Goal: Transaction & Acquisition: Obtain resource

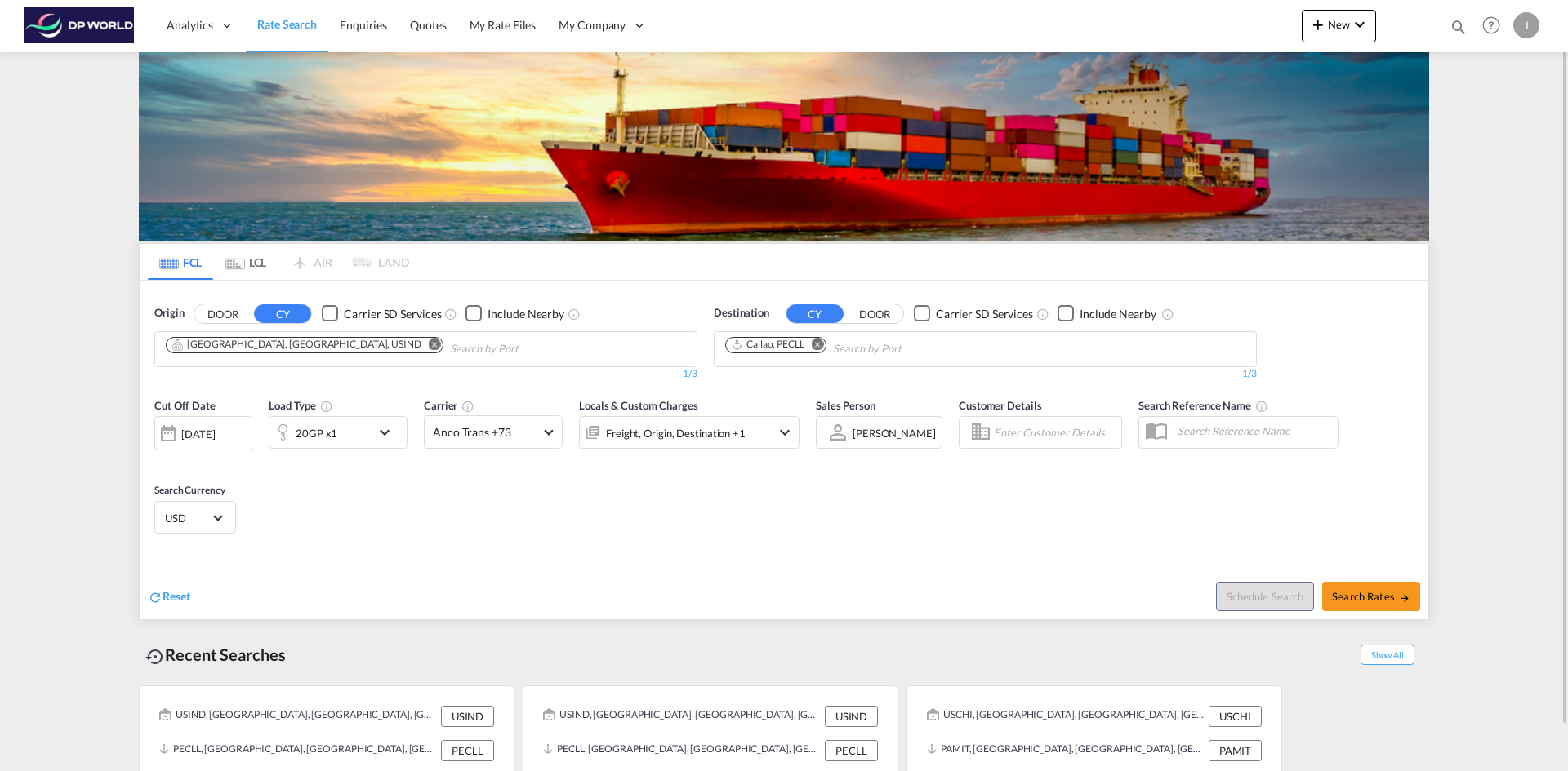
click at [429, 344] on md-icon "Remove" at bounding box center [434, 343] width 12 height 12
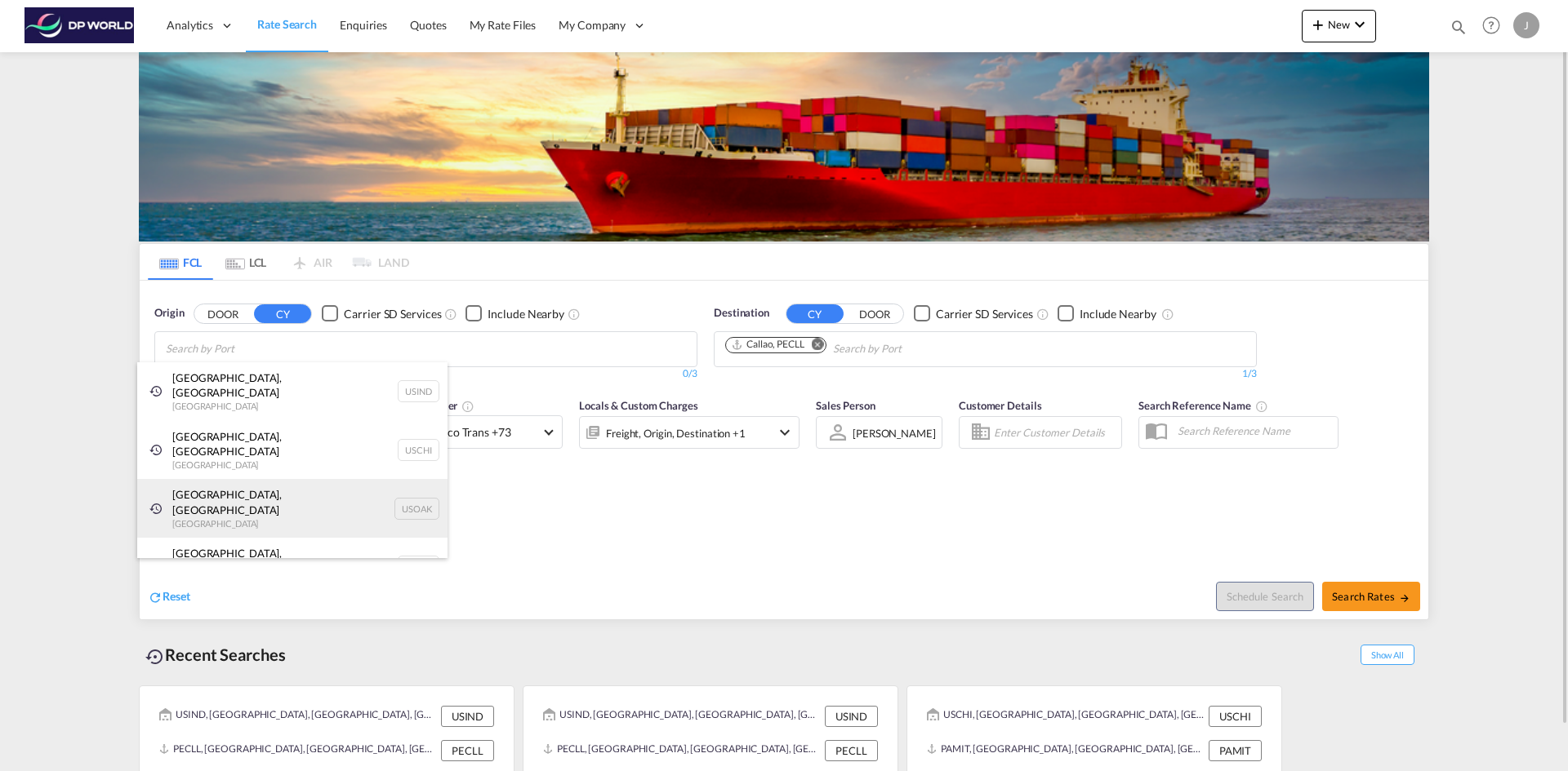
click at [205, 479] on div "[GEOGRAPHIC_DATA], [GEOGRAPHIC_DATA] [GEOGRAPHIC_DATA] USOAK" at bounding box center [292, 508] width 310 height 59
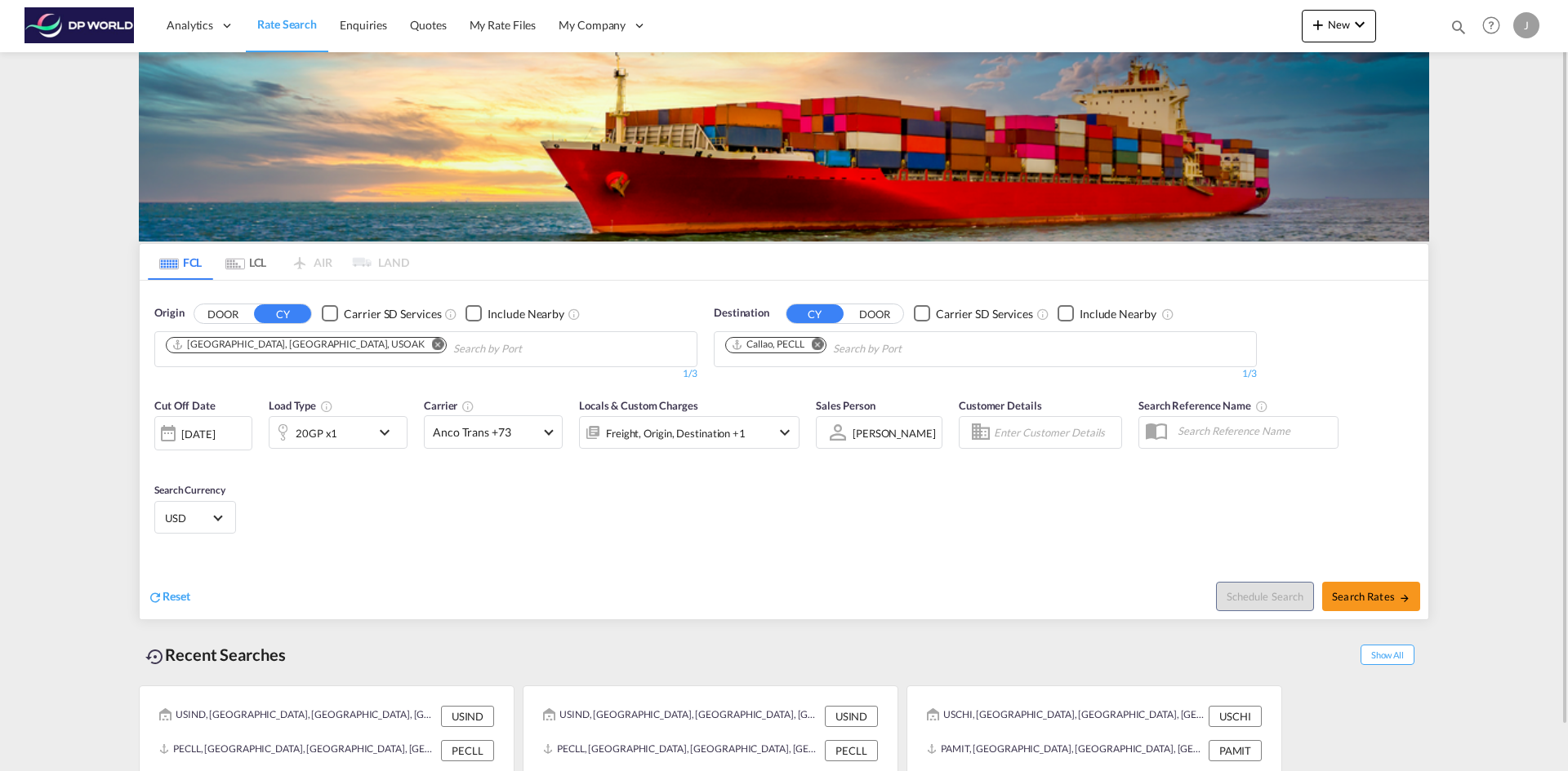
click at [821, 345] on md-icon "Remove" at bounding box center [817, 343] width 12 height 12
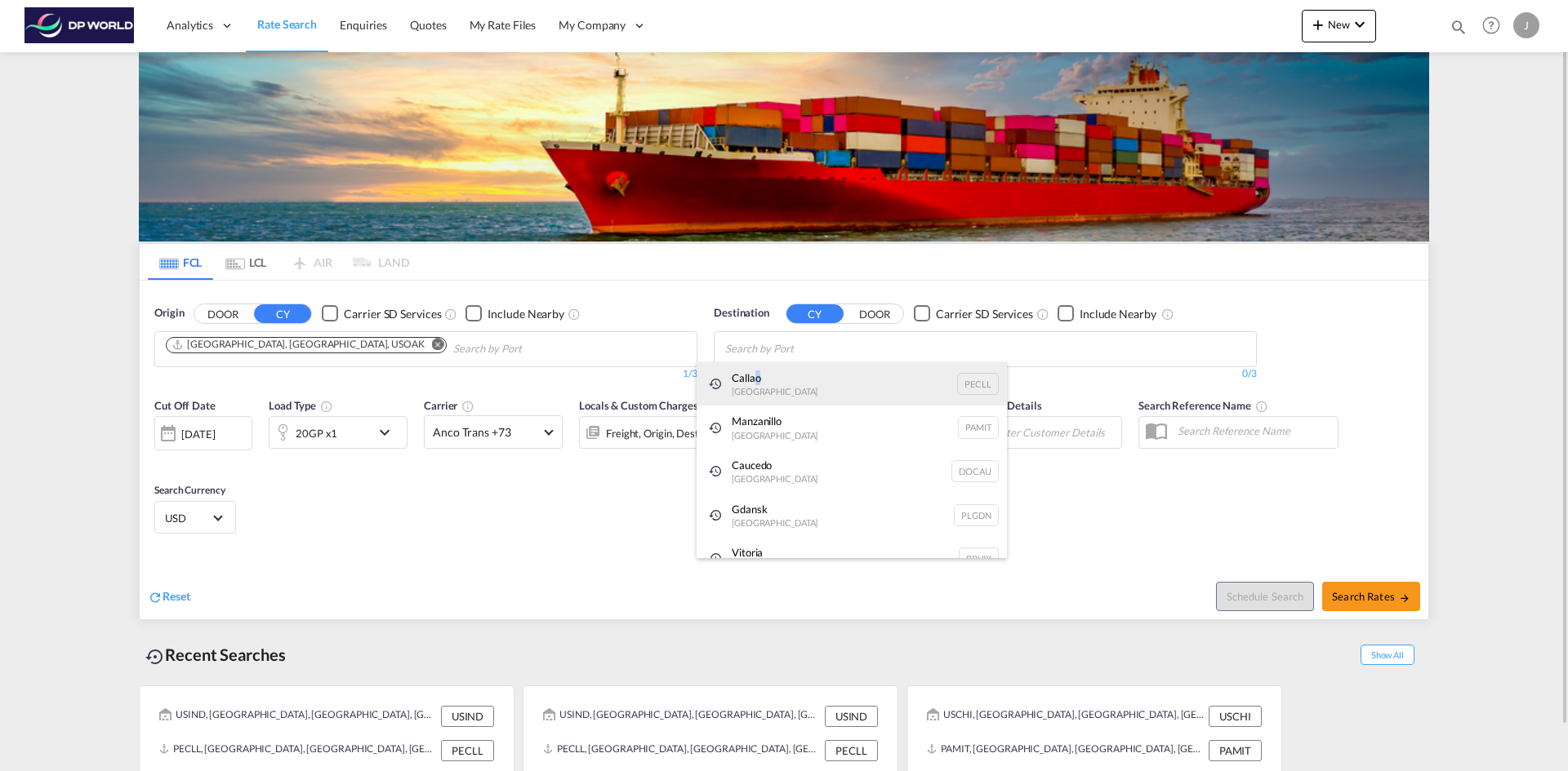
click at [759, 381] on div "Callao [GEOGRAPHIC_DATA] PECLL" at bounding box center [851, 384] width 310 height 44
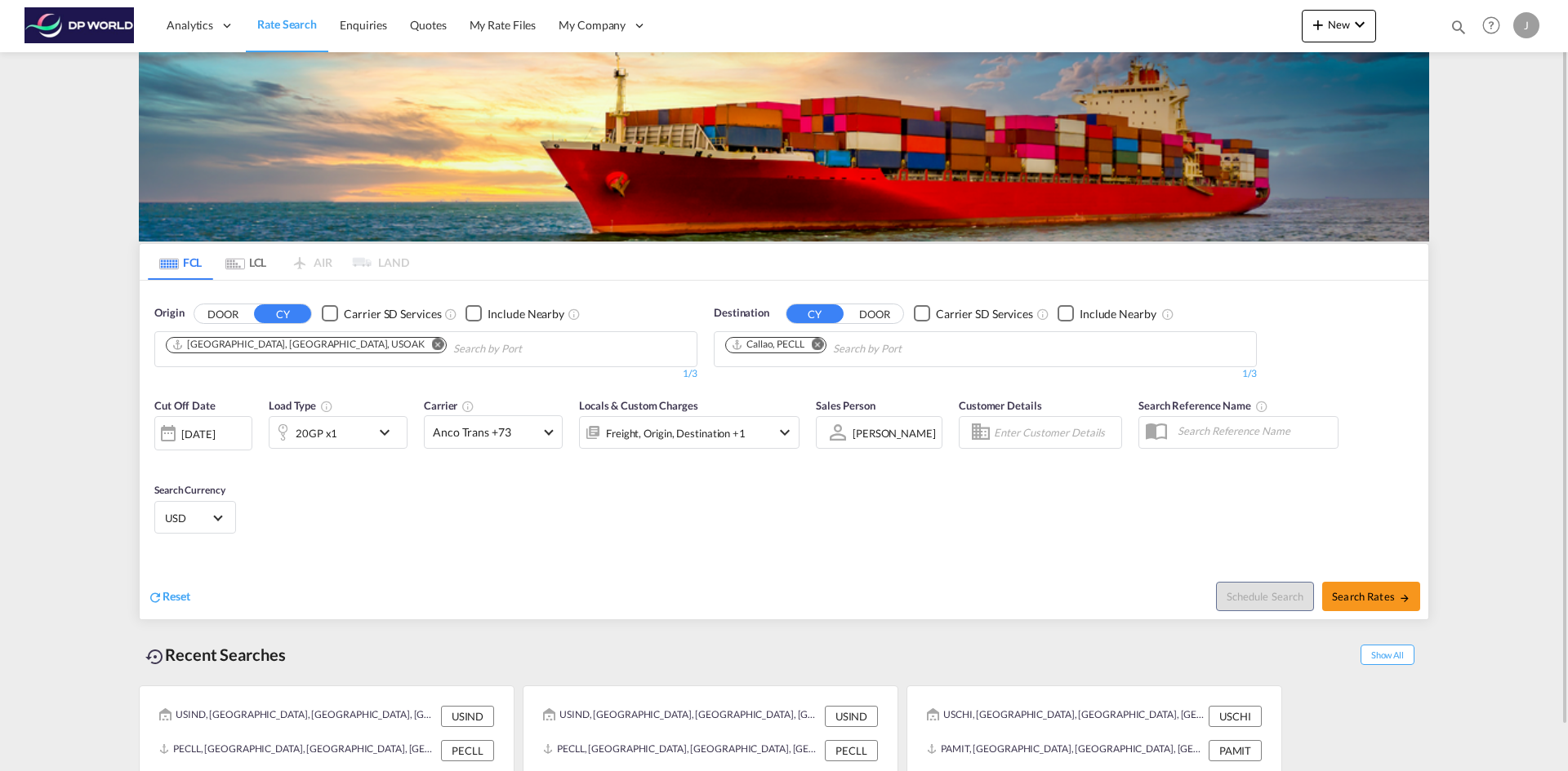
click at [188, 437] on div "[DATE]" at bounding box center [198, 434] width 34 height 15
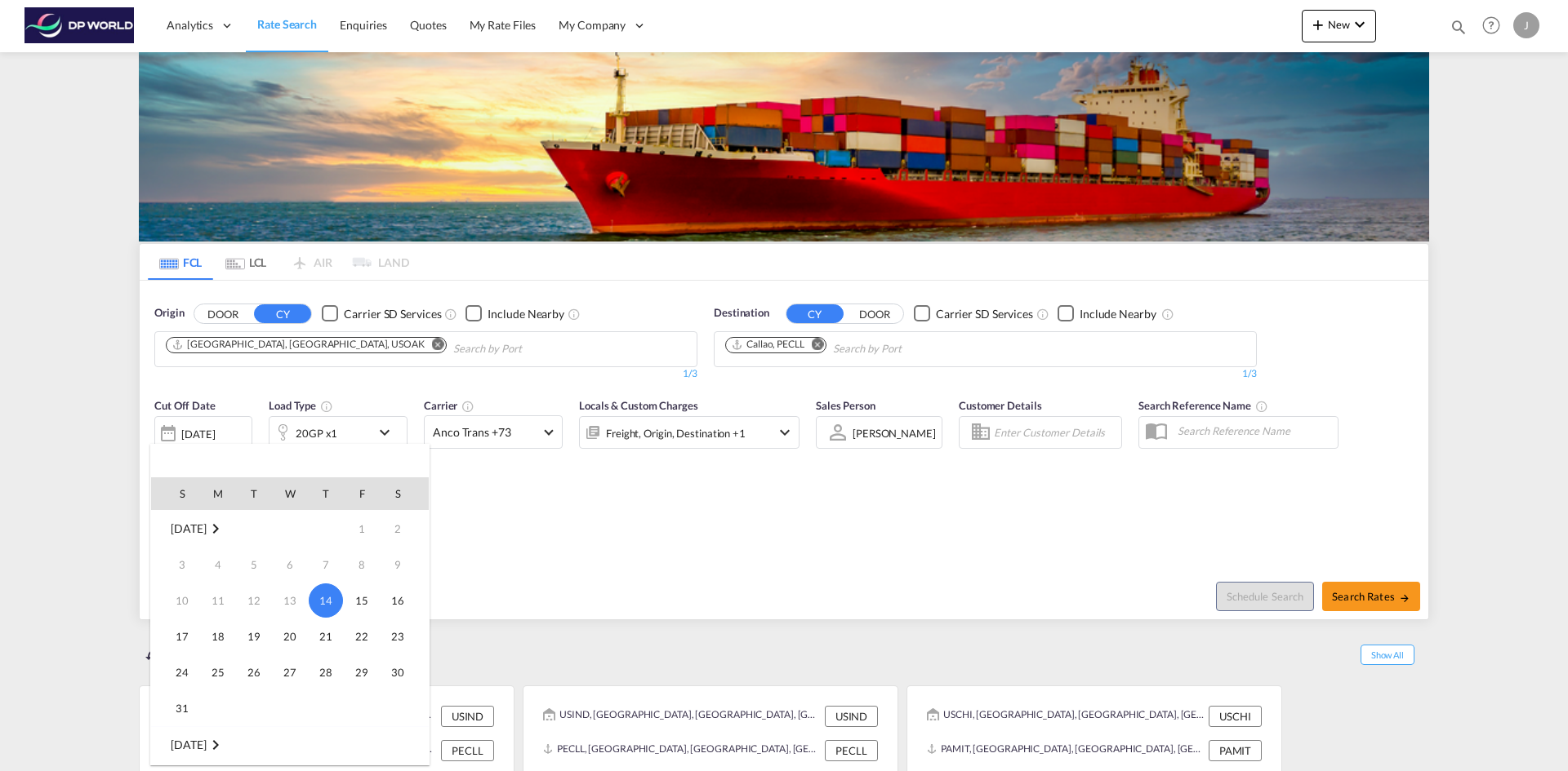
click at [570, 489] on div at bounding box center [784, 386] width 1568 height 771
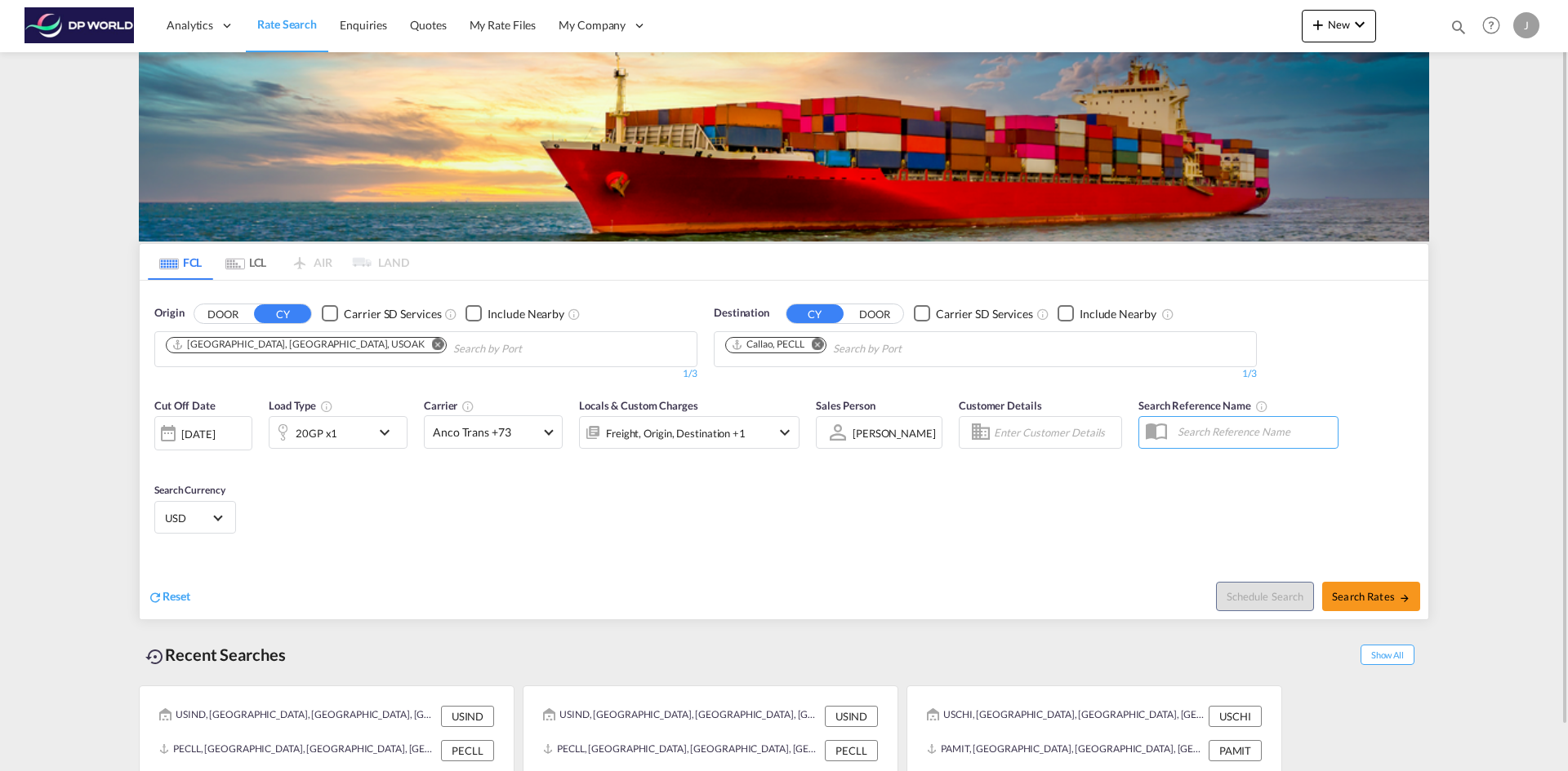
click at [384, 430] on md-icon "icon-chevron-down" at bounding box center [388, 432] width 28 height 20
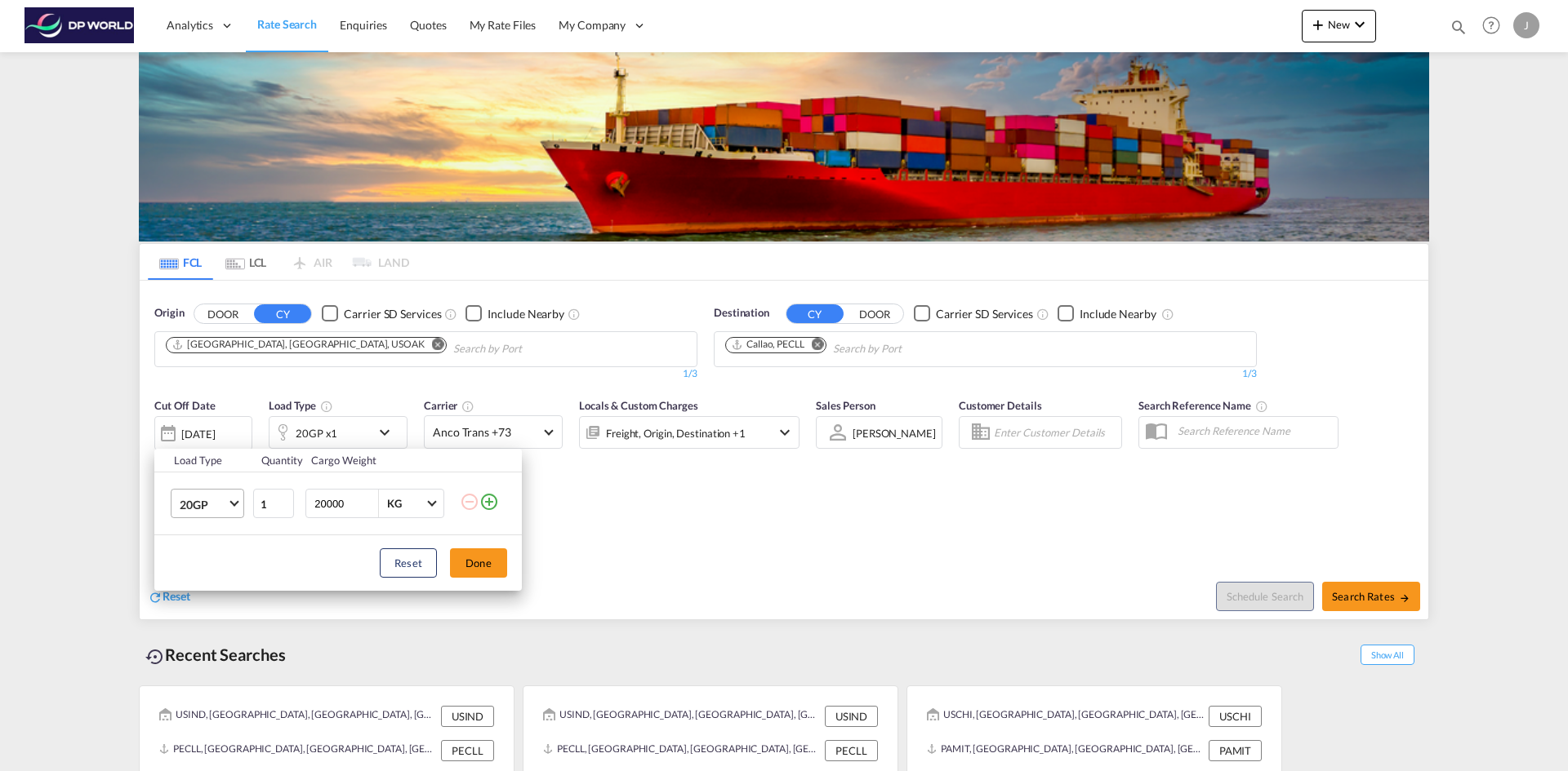
click at [231, 502] on span "Choose: \a20GP" at bounding box center [234, 502] width 9 height 9
click at [194, 581] on div "40HC" at bounding box center [195, 582] width 30 height 16
click at [469, 559] on button "Done" at bounding box center [478, 562] width 57 height 29
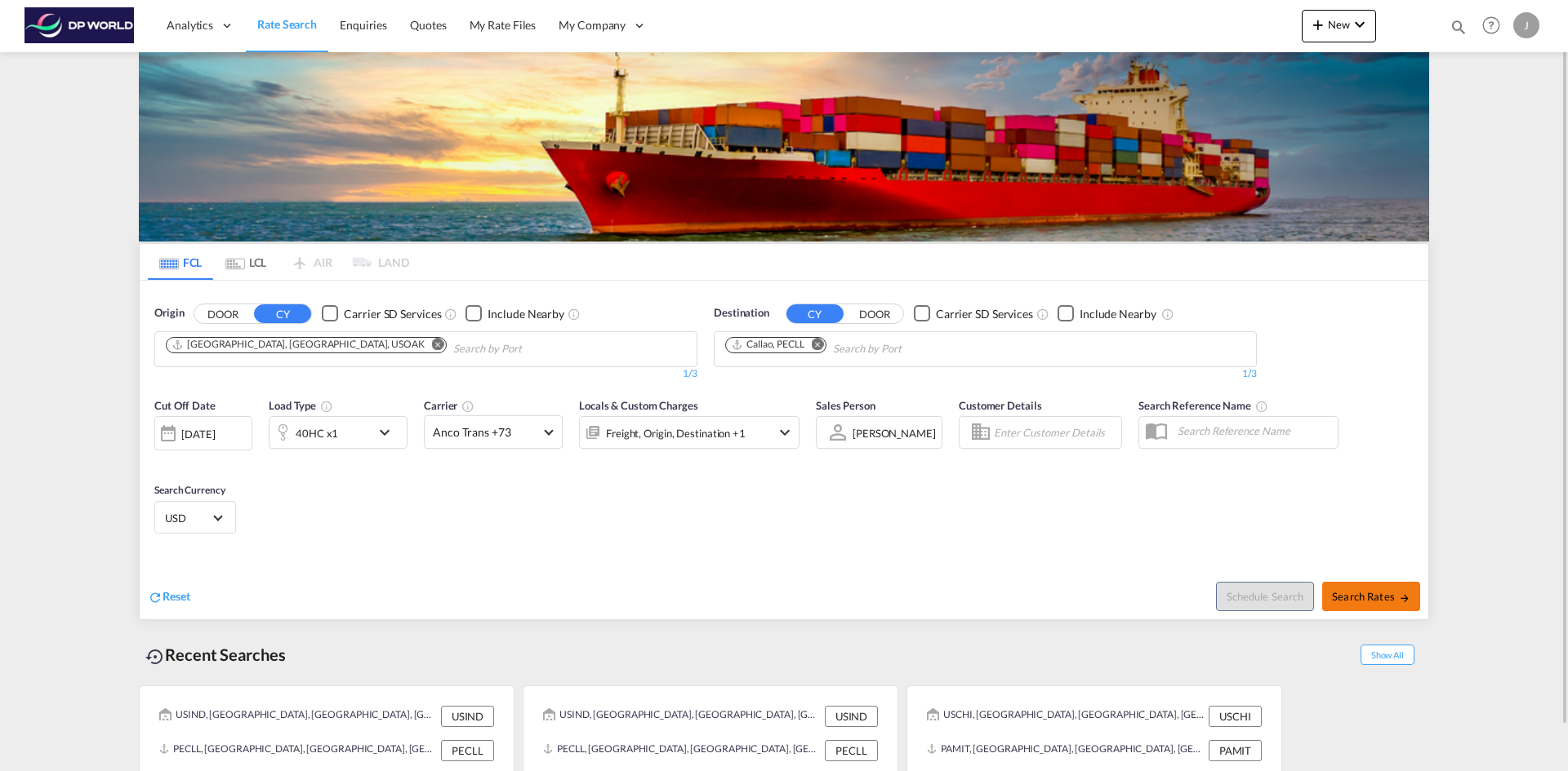
click at [1378, 591] on span "Search Rates" at bounding box center [1370, 597] width 79 height 13
type input "USOAK to PECLL / [DATE]"
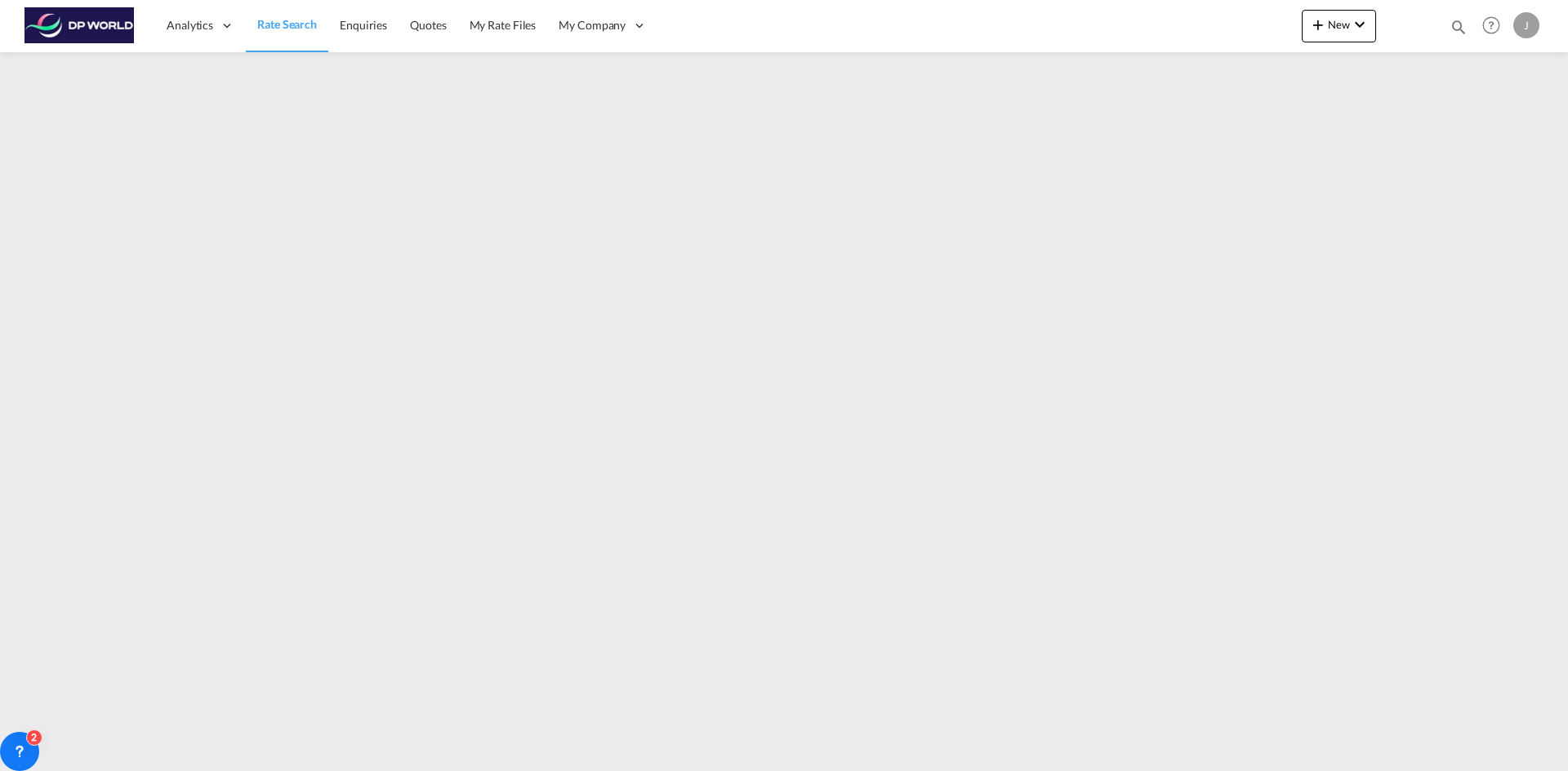
click at [900, 33] on div "Analytics Dashboard Rate Search Enquiries Quotes My Rate Files My Company" at bounding box center [784, 25] width 1518 height 51
click at [21, 743] on div "2" at bounding box center [20, 751] width 39 height 39
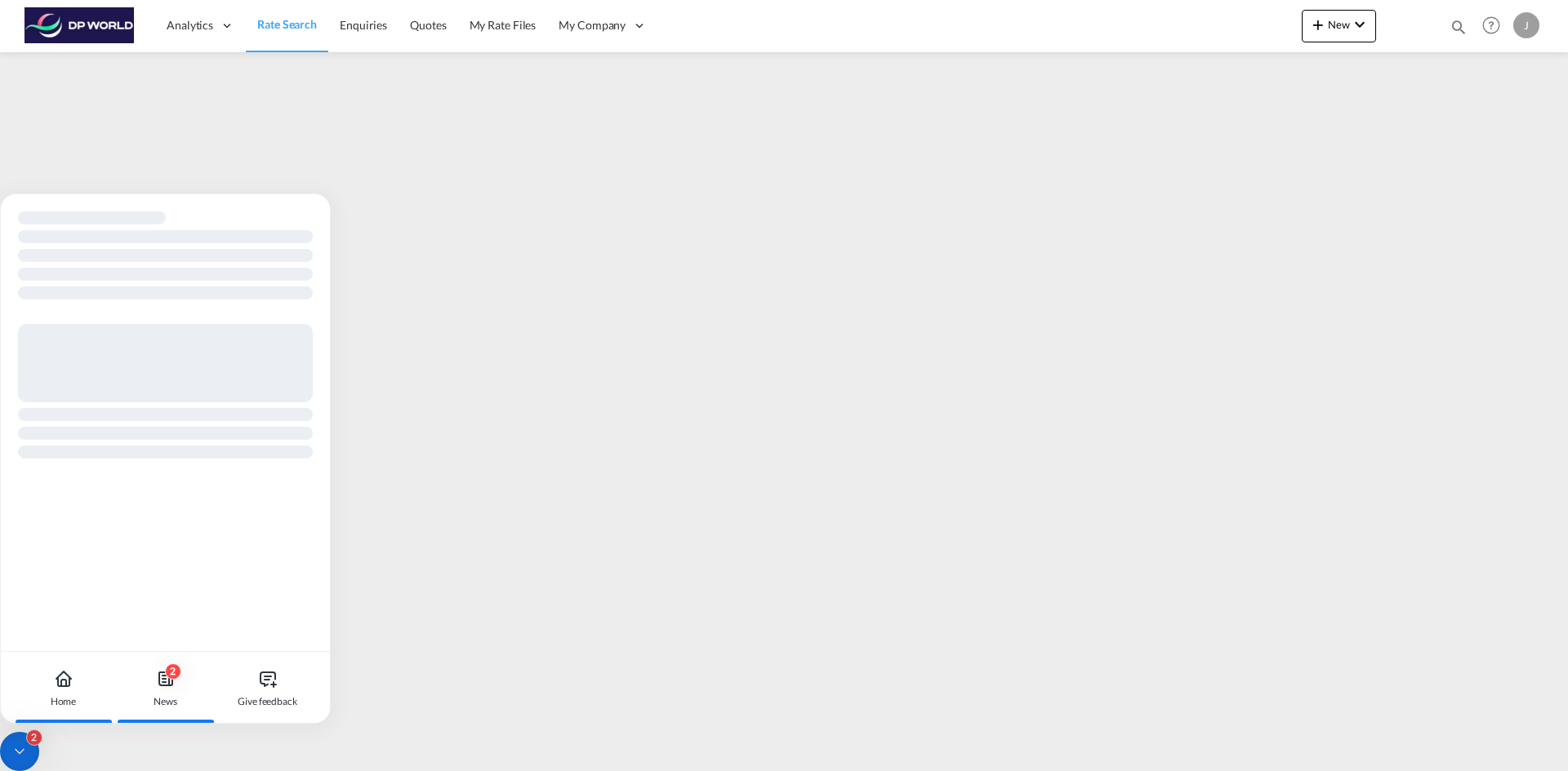
click at [173, 678] on div "2" at bounding box center [172, 671] width 16 height 16
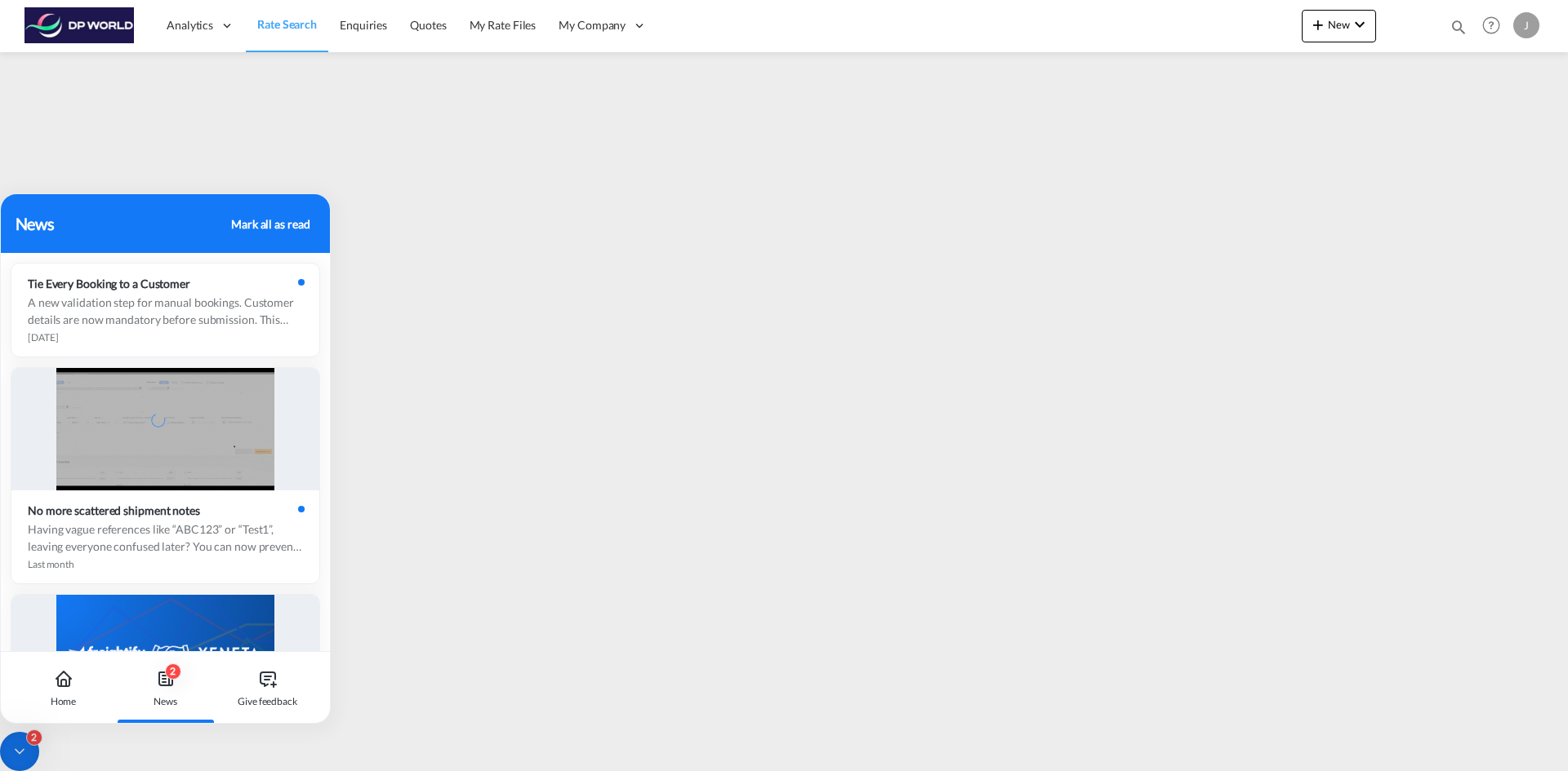
click at [271, 227] on div "Mark all as read" at bounding box center [271, 224] width 79 height 17
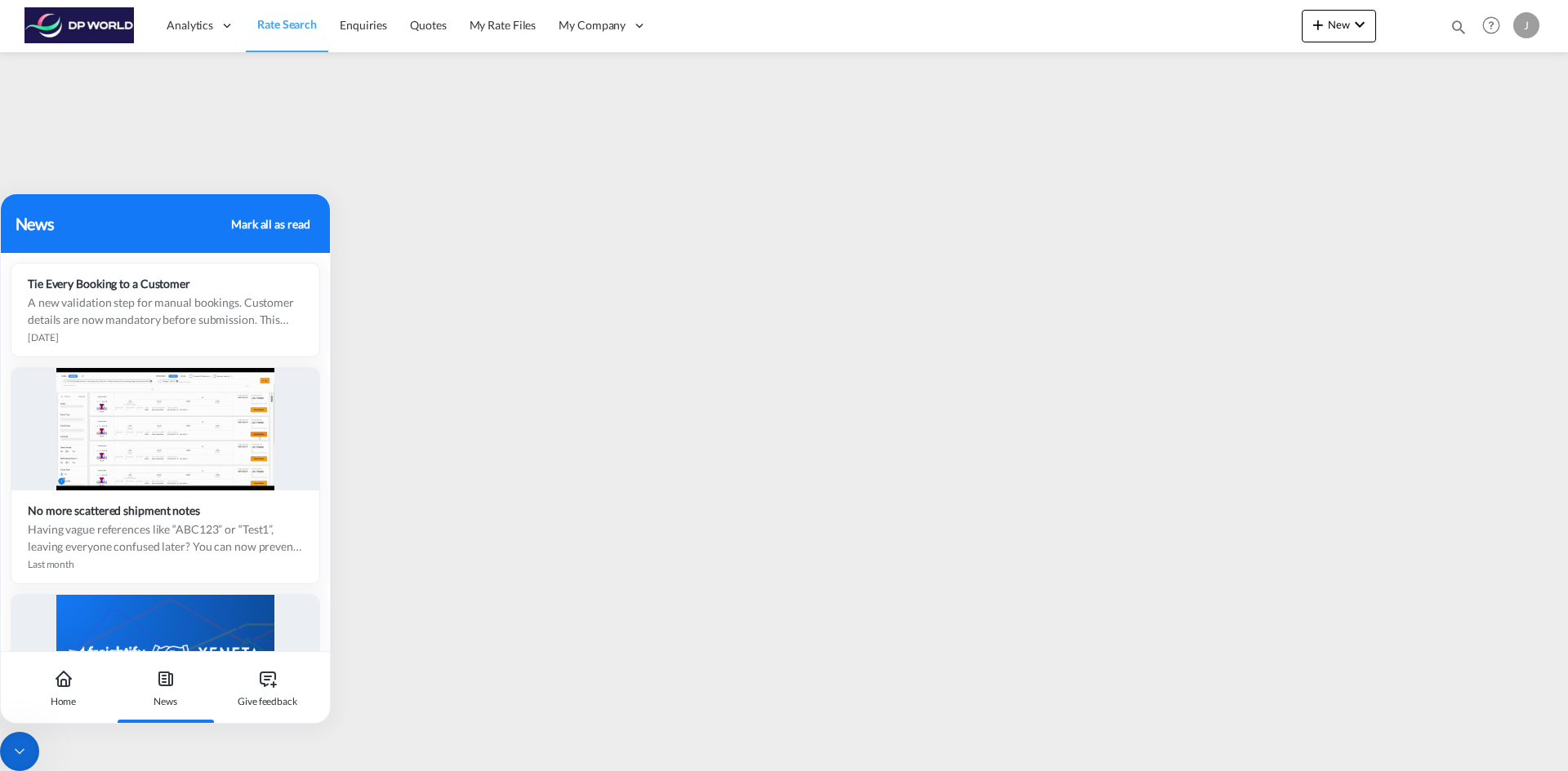
click at [76, 205] on div "News Mark all as read" at bounding box center [165, 224] width 329 height 59
click at [21, 755] on icon at bounding box center [19, 751] width 16 height 16
